Goal: Transaction & Acquisition: Purchase product/service

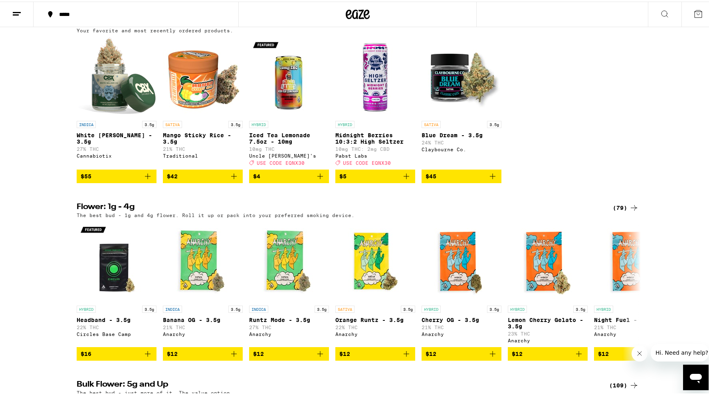
click at [618, 211] on div "(79)" at bounding box center [626, 207] width 26 height 10
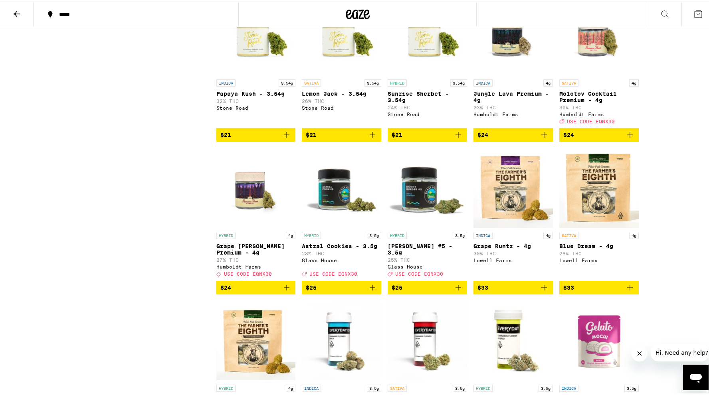
scroll to position [556, 0]
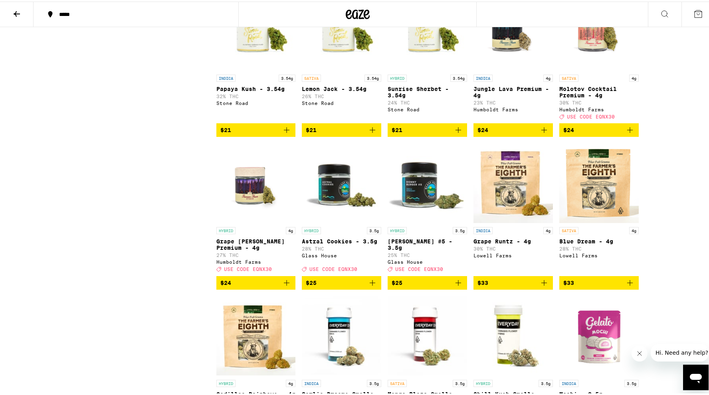
click at [249, 222] on img "Open page for Grape Runtz Premium - 4g from Humboldt Farms" at bounding box center [256, 182] width 79 height 80
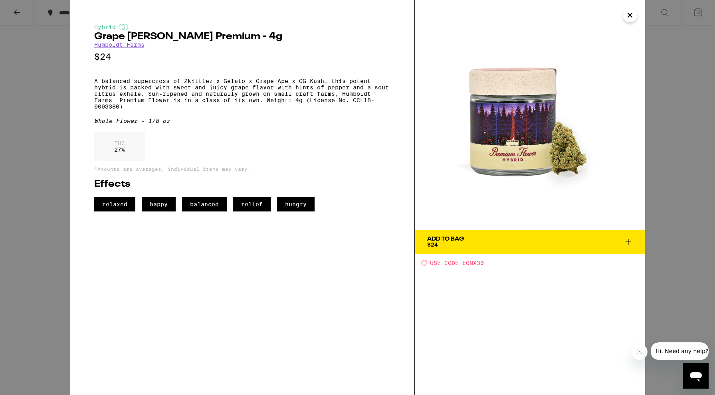
click at [631, 17] on icon "Close" at bounding box center [631, 15] width 10 height 12
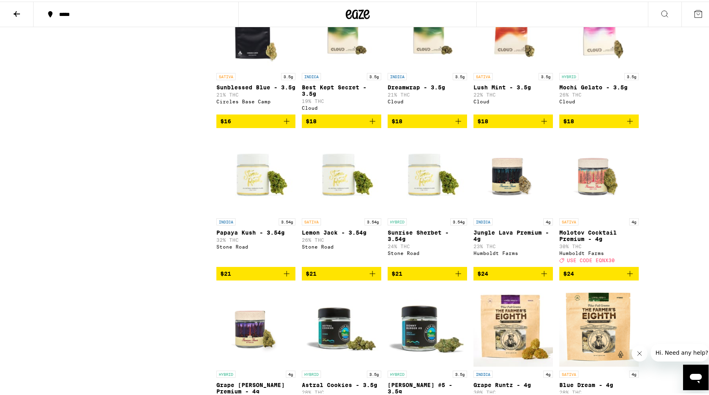
scroll to position [401, 0]
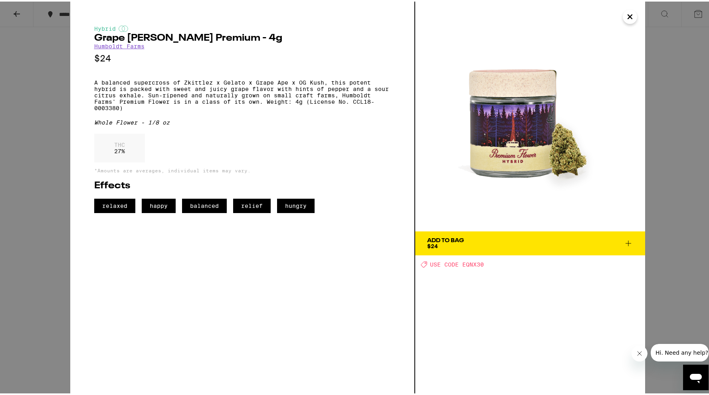
scroll to position [556, 0]
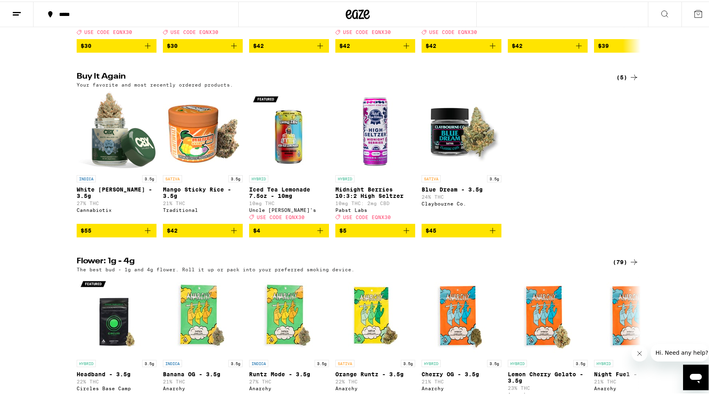
scroll to position [598, 0]
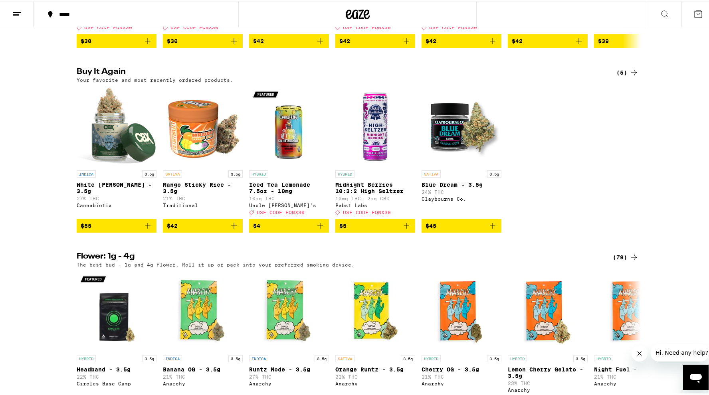
click at [625, 261] on div "(79)" at bounding box center [626, 256] width 26 height 10
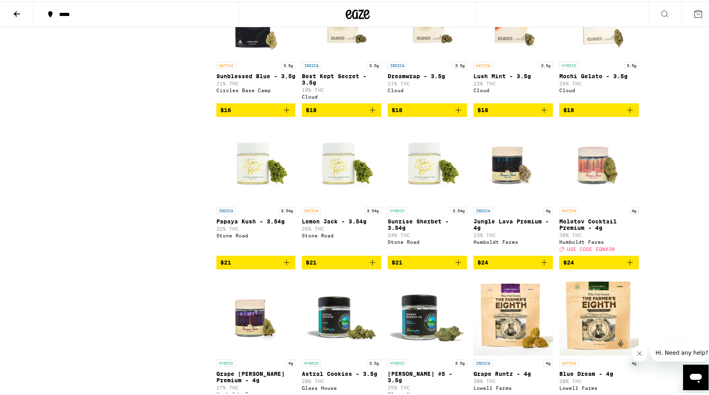
scroll to position [420, 0]
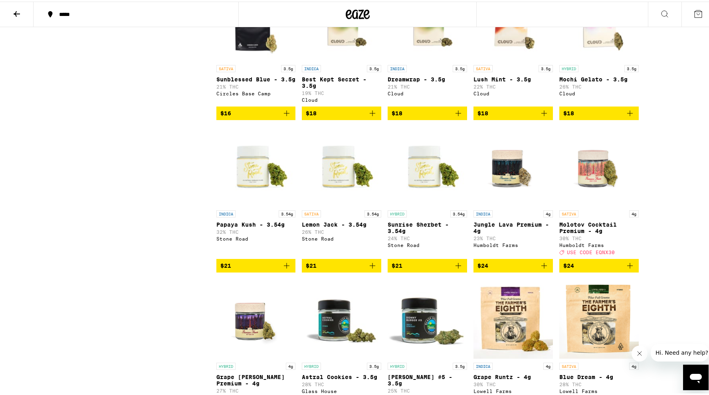
click at [584, 201] on img "Open page for Molotov Cocktail Premium - 4g from Humboldt Farms" at bounding box center [599, 165] width 79 height 80
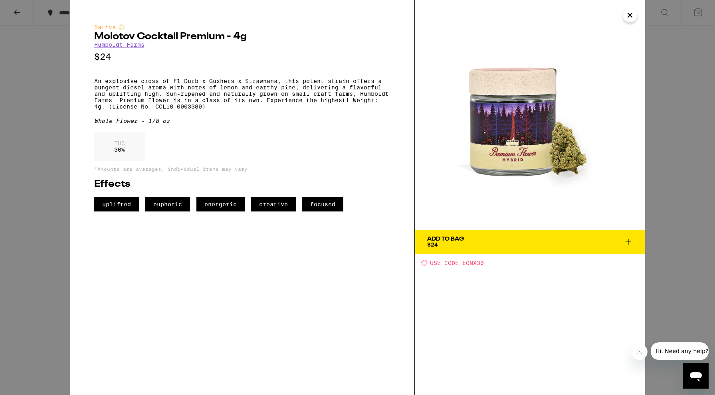
click at [633, 16] on icon "Close" at bounding box center [631, 15] width 10 height 12
